Goal: Transaction & Acquisition: Purchase product/service

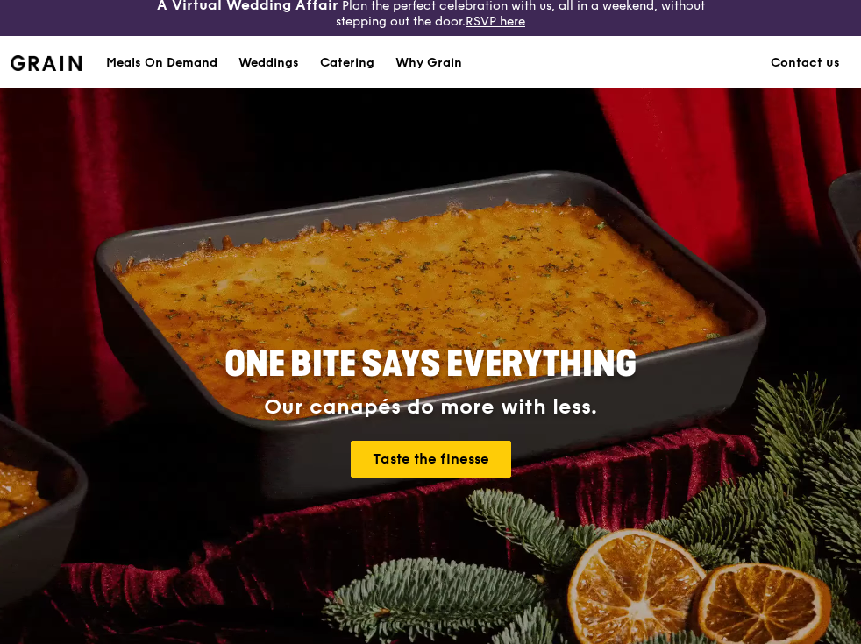
scroll to position [18, 0]
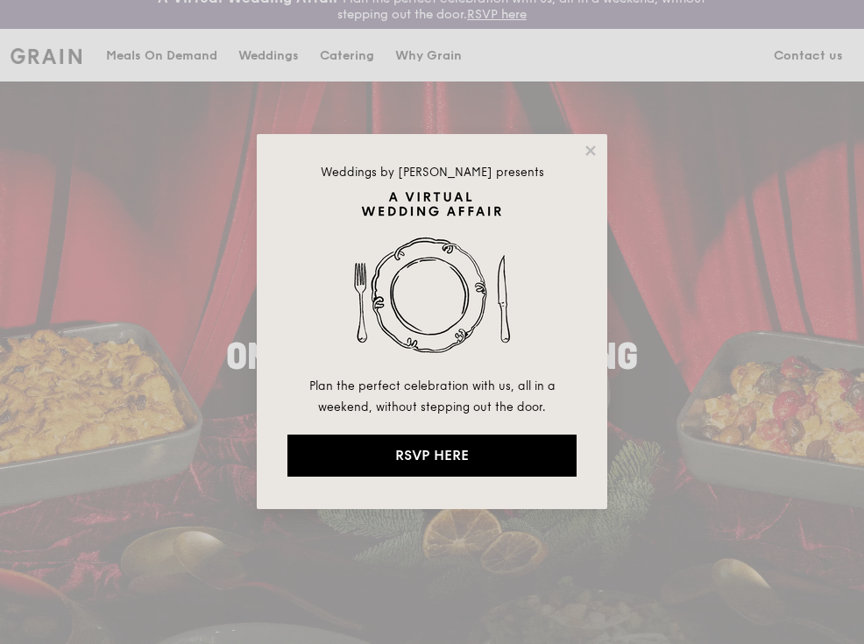
click at [174, 67] on div "Weddings by [PERSON_NAME] presents Plan the perfect celebration with us, all in…" at bounding box center [432, 322] width 864 height 644
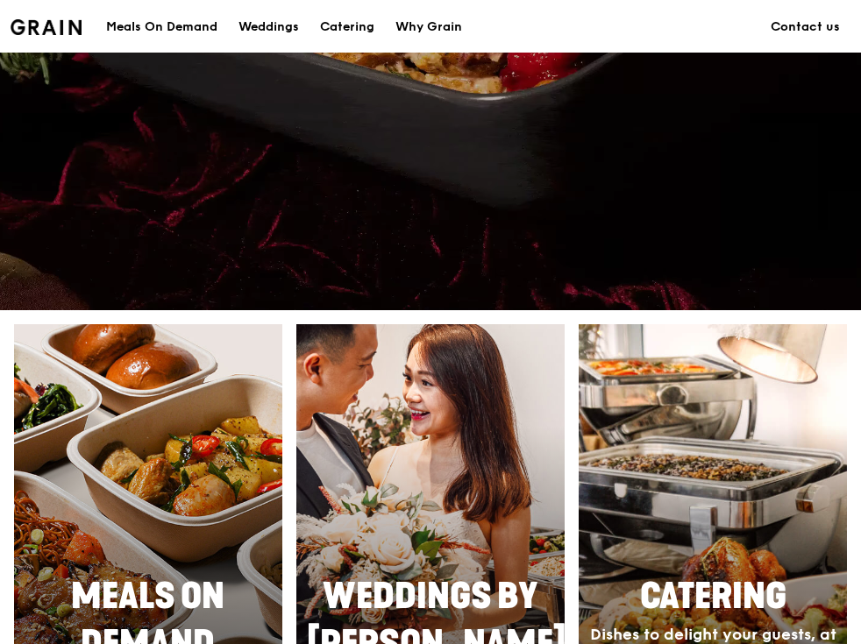
scroll to position [674, 0]
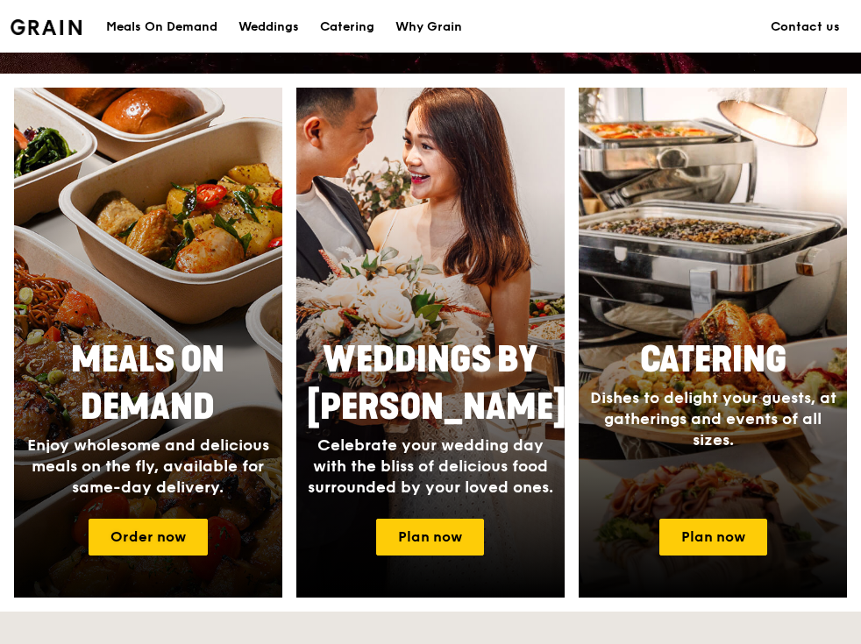
click at [174, 465] on span "Enjoy wholesome and delicious meals on the fly, available for same-day delivery." at bounding box center [148, 466] width 242 height 61
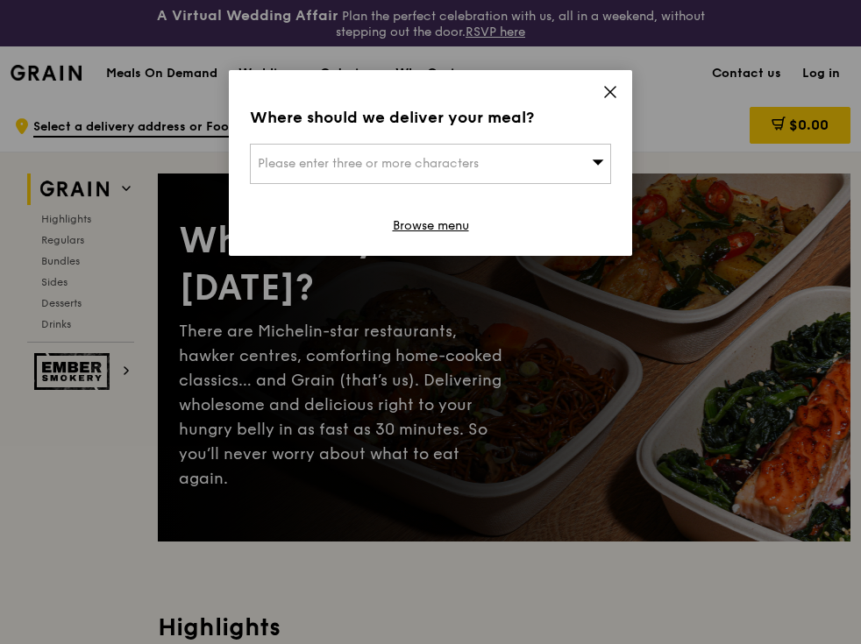
click at [548, 163] on div "Please enter three or more characters" at bounding box center [430, 164] width 361 height 40
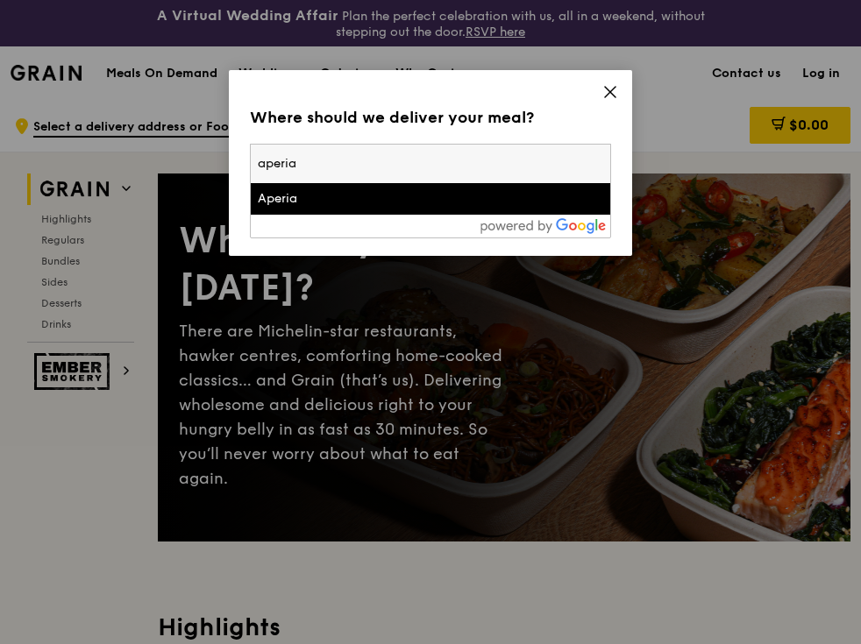
type input "aperia"
click at [424, 202] on div "Aperia" at bounding box center [387, 199] width 259 height 18
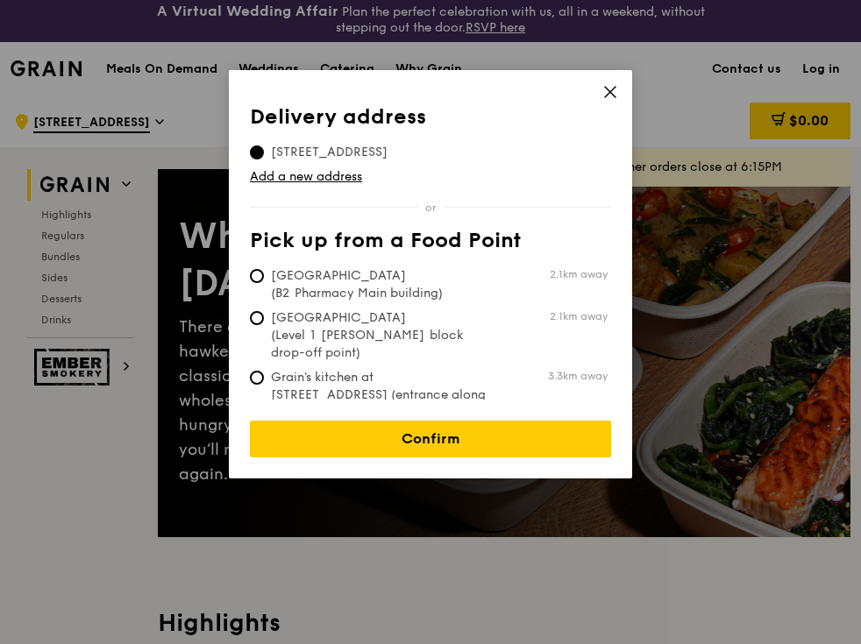
scroll to position [1, 0]
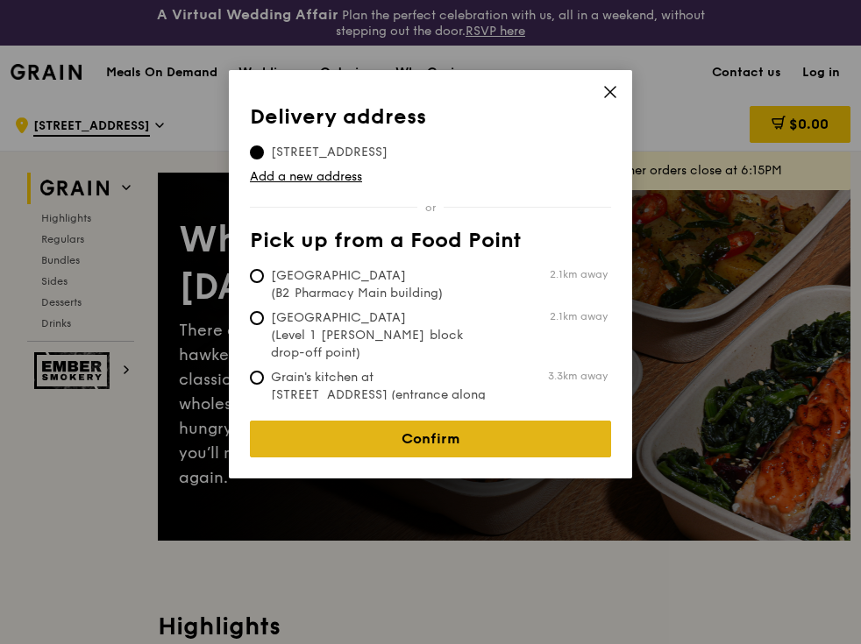
click at [408, 425] on link "Confirm" at bounding box center [430, 439] width 361 height 37
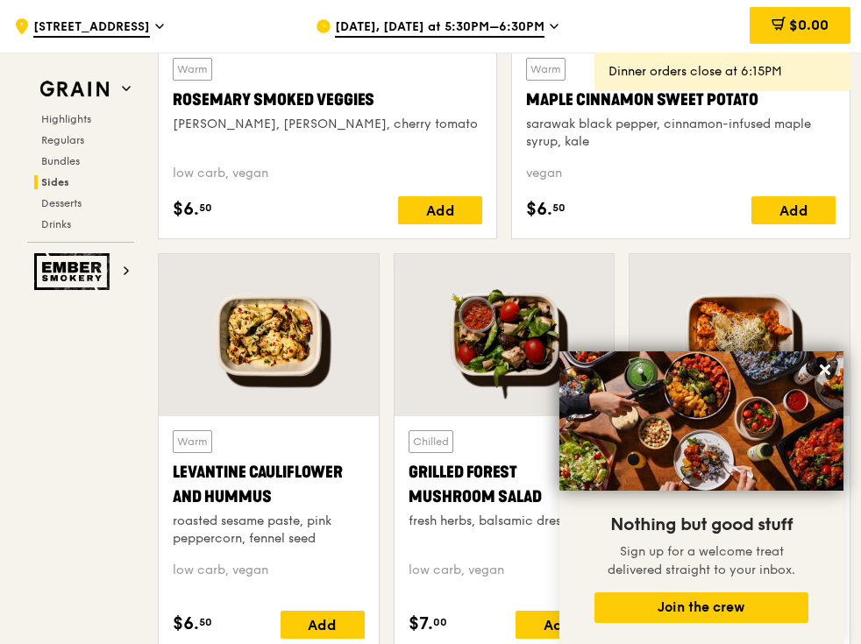
scroll to position [4098, 0]
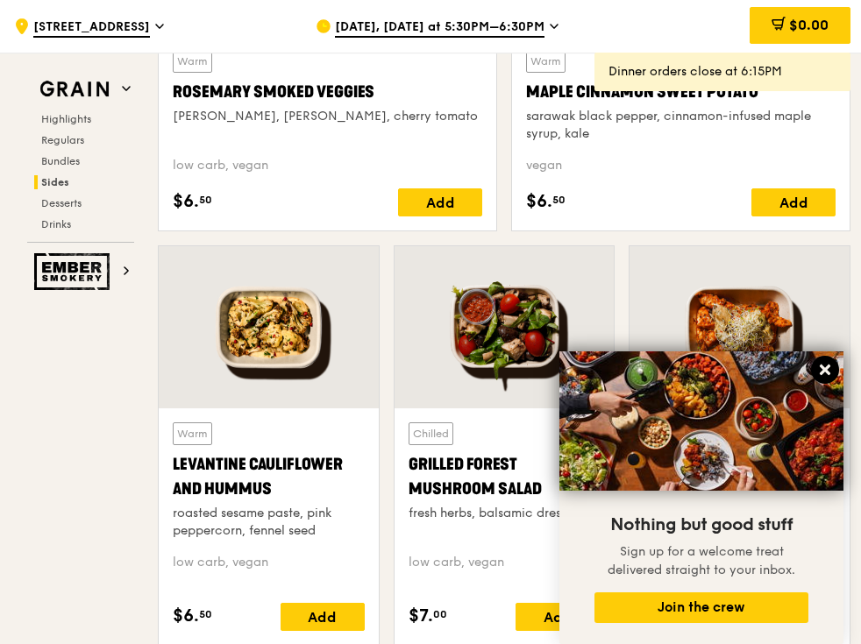
click at [821, 368] on icon at bounding box center [825, 370] width 11 height 11
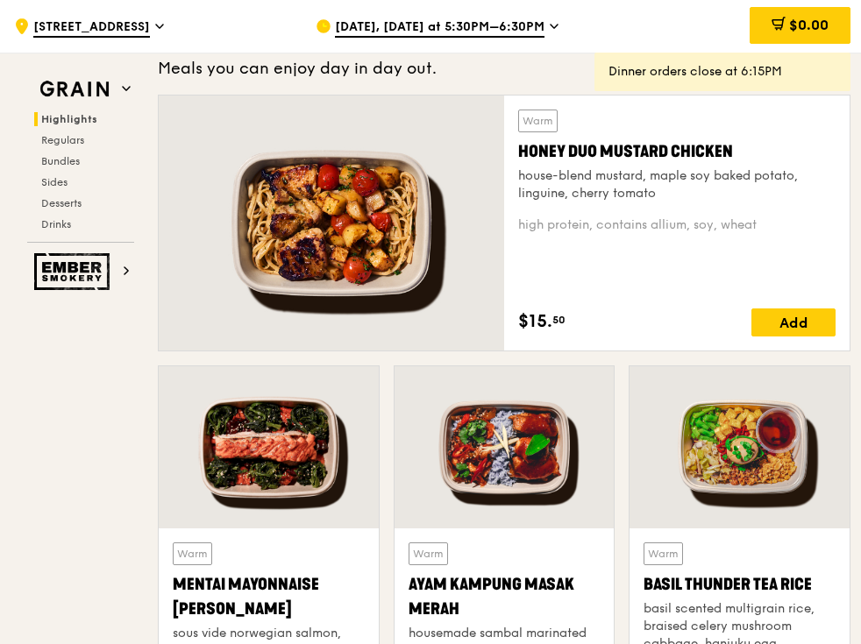
scroll to position [316, 0]
